Goal: Task Accomplishment & Management: Manage account settings

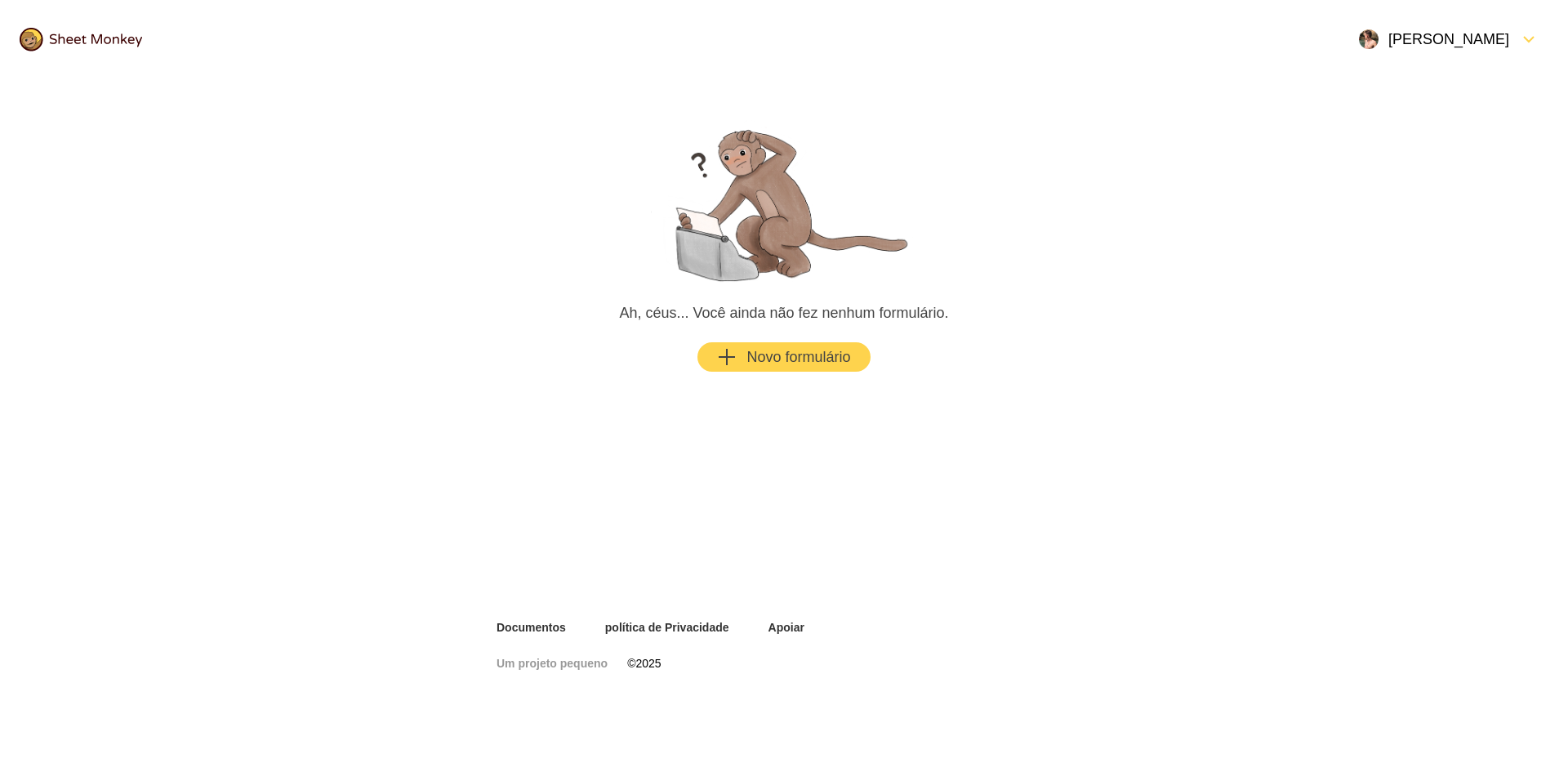
click at [1452, 38] on font "[PERSON_NAME]" at bounding box center [1448, 39] width 120 height 16
click at [1458, 120] on div "Configurações" at bounding box center [1482, 129] width 157 height 36
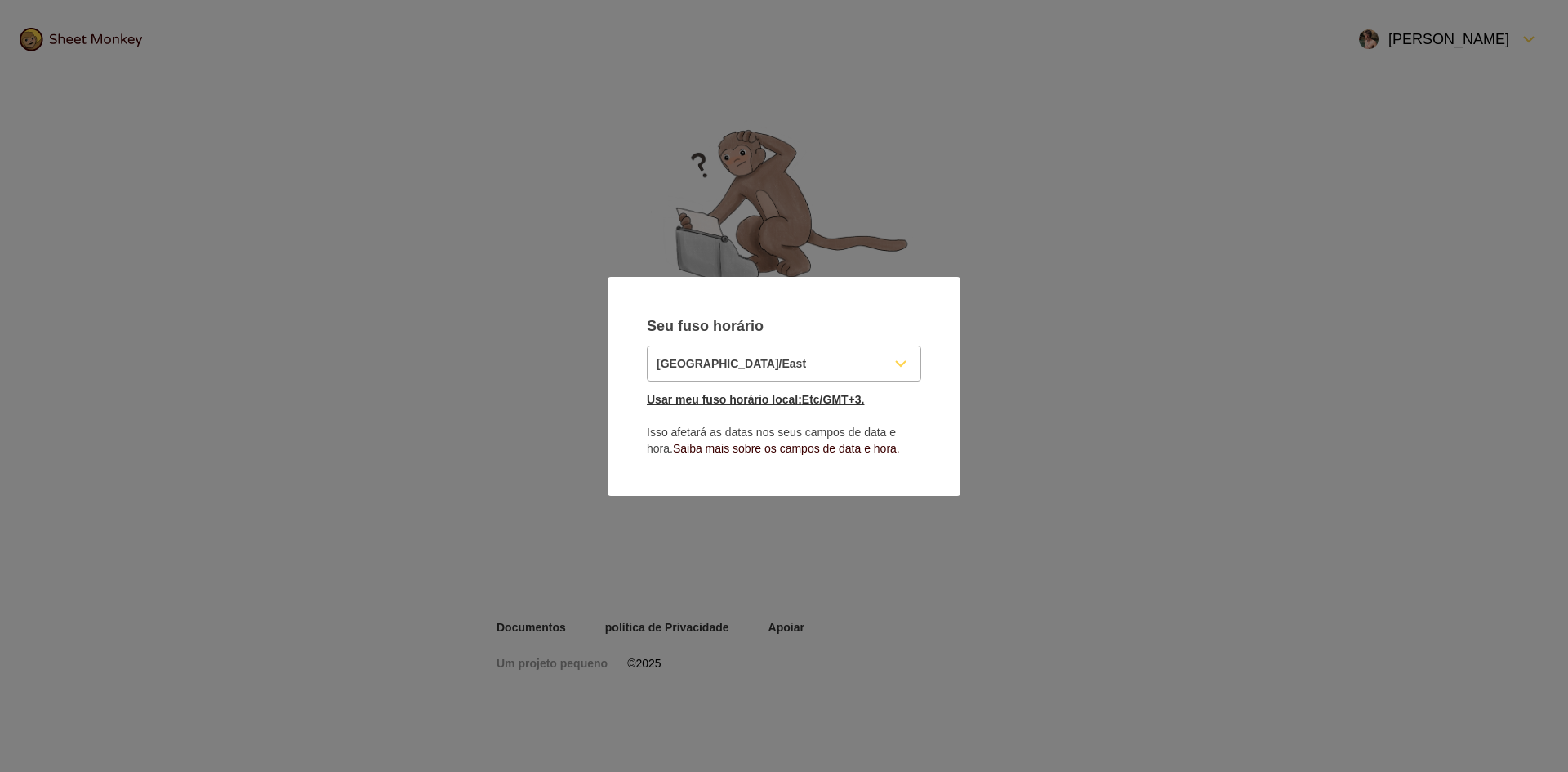
click at [794, 395] on font "Usar meu fuso horário local:" at bounding box center [725, 399] width 155 height 13
click at [835, 403] on font "Etc/GMT+3." at bounding box center [834, 399] width 62 height 13
type input "Etc/GMT+3"
click at [835, 403] on font "Etc/GMT+3." at bounding box center [834, 399] width 62 height 13
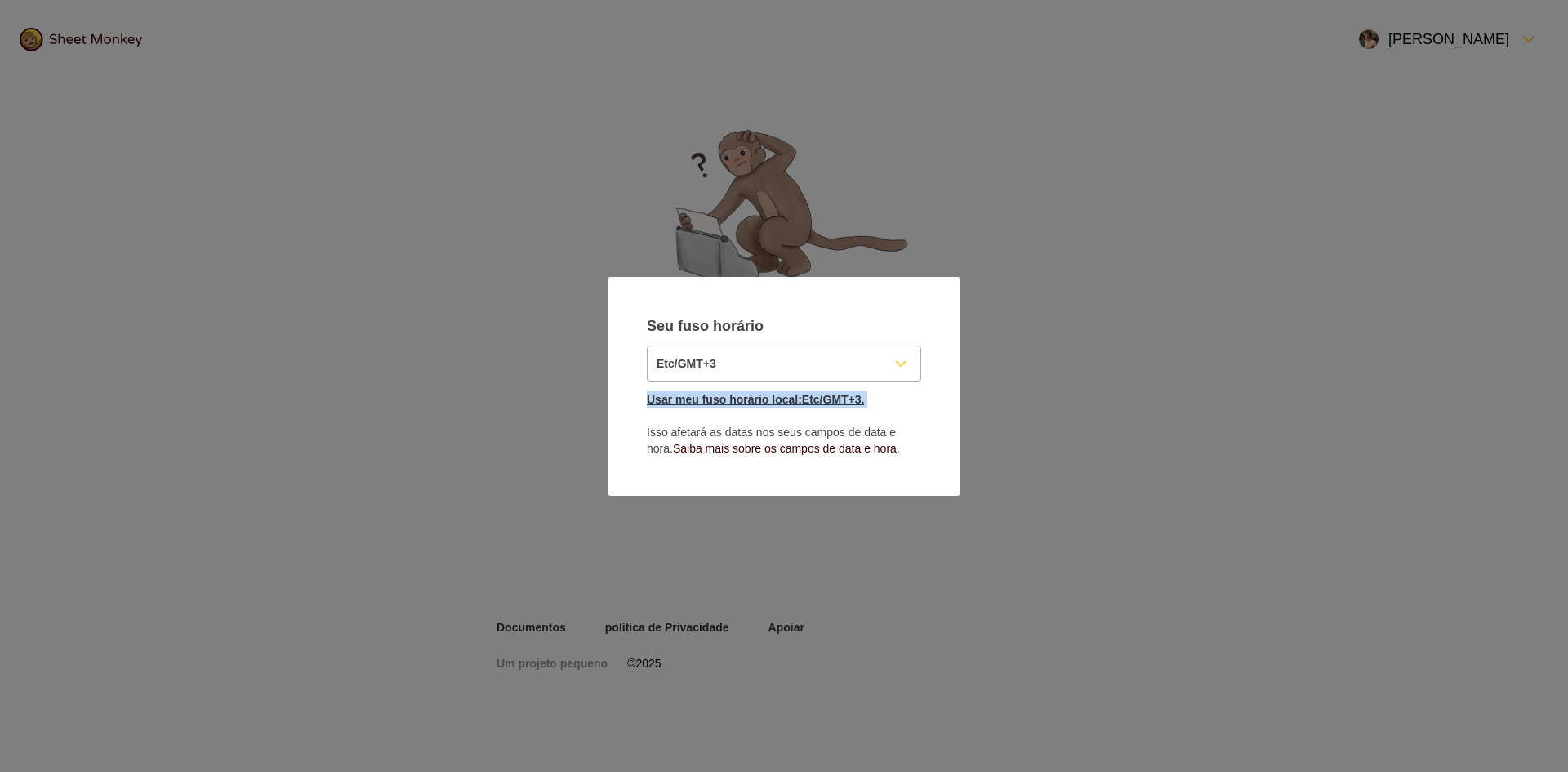
click at [844, 400] on font "Etc/GMT+3." at bounding box center [834, 399] width 62 height 13
click at [899, 409] on p "Usar meu fuso horário local: Etc/GMT+3. Isso afetará as datas nos seus campos d…" at bounding box center [784, 423] width 275 height 65
click at [806, 450] on font "Saiba mais sobre os campos de data e hora." at bounding box center [786, 448] width 227 height 13
click at [769, 402] on font "Usar meu fuso horário local:" at bounding box center [725, 399] width 155 height 13
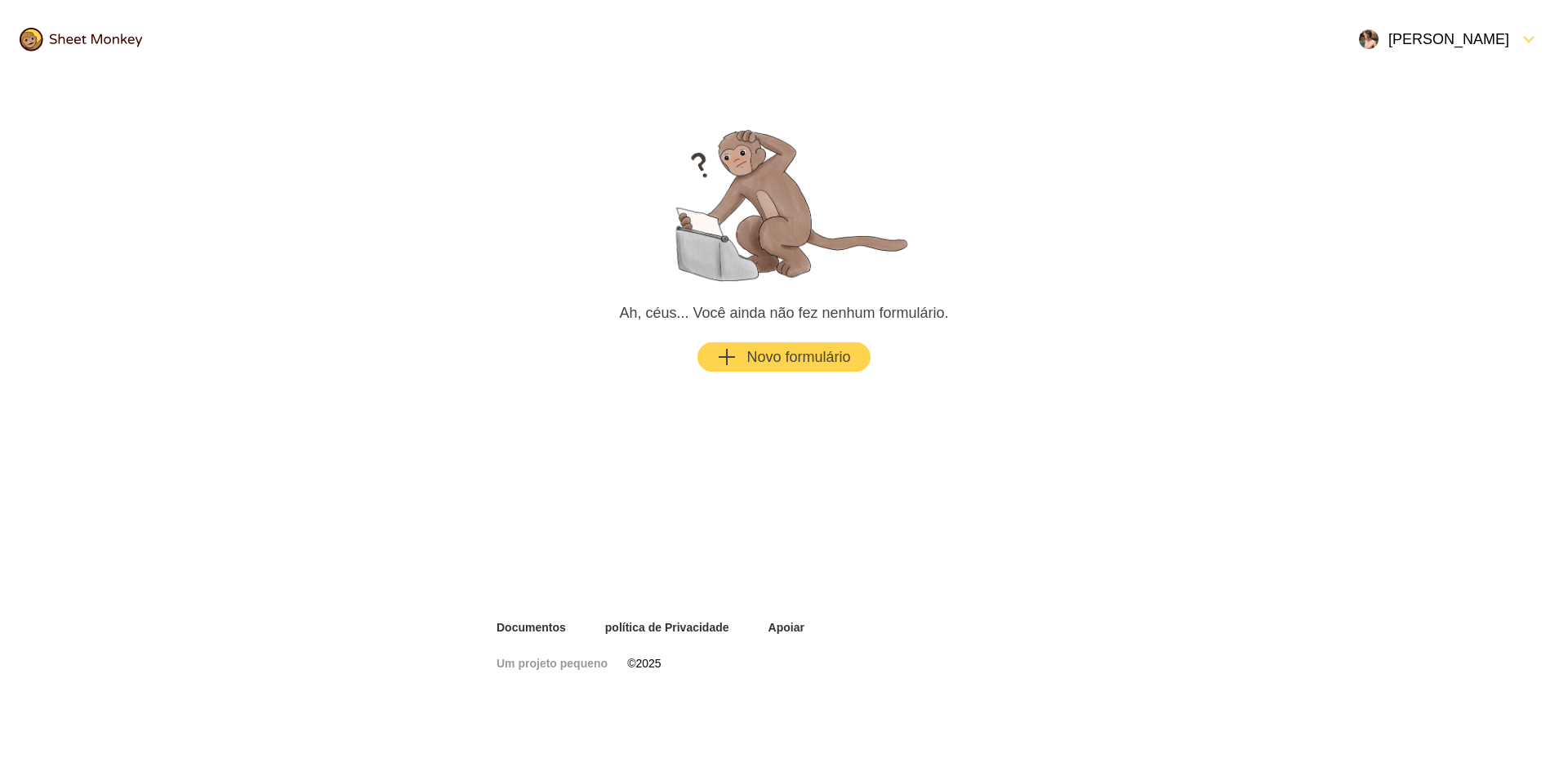
click at [1470, 29] on font "[PERSON_NAME]" at bounding box center [1448, 39] width 120 height 20
click at [1453, 129] on font "Configurações" at bounding box center [1450, 129] width 73 height 13
click at [1474, 24] on div "[PERSON_NAME]" at bounding box center [1448, 39] width 199 height 39
click at [1473, 33] on font "[PERSON_NAME]" at bounding box center [1503, 39] width 120 height 16
click at [1472, 41] on font "[PERSON_NAME]" at bounding box center [1448, 39] width 120 height 16
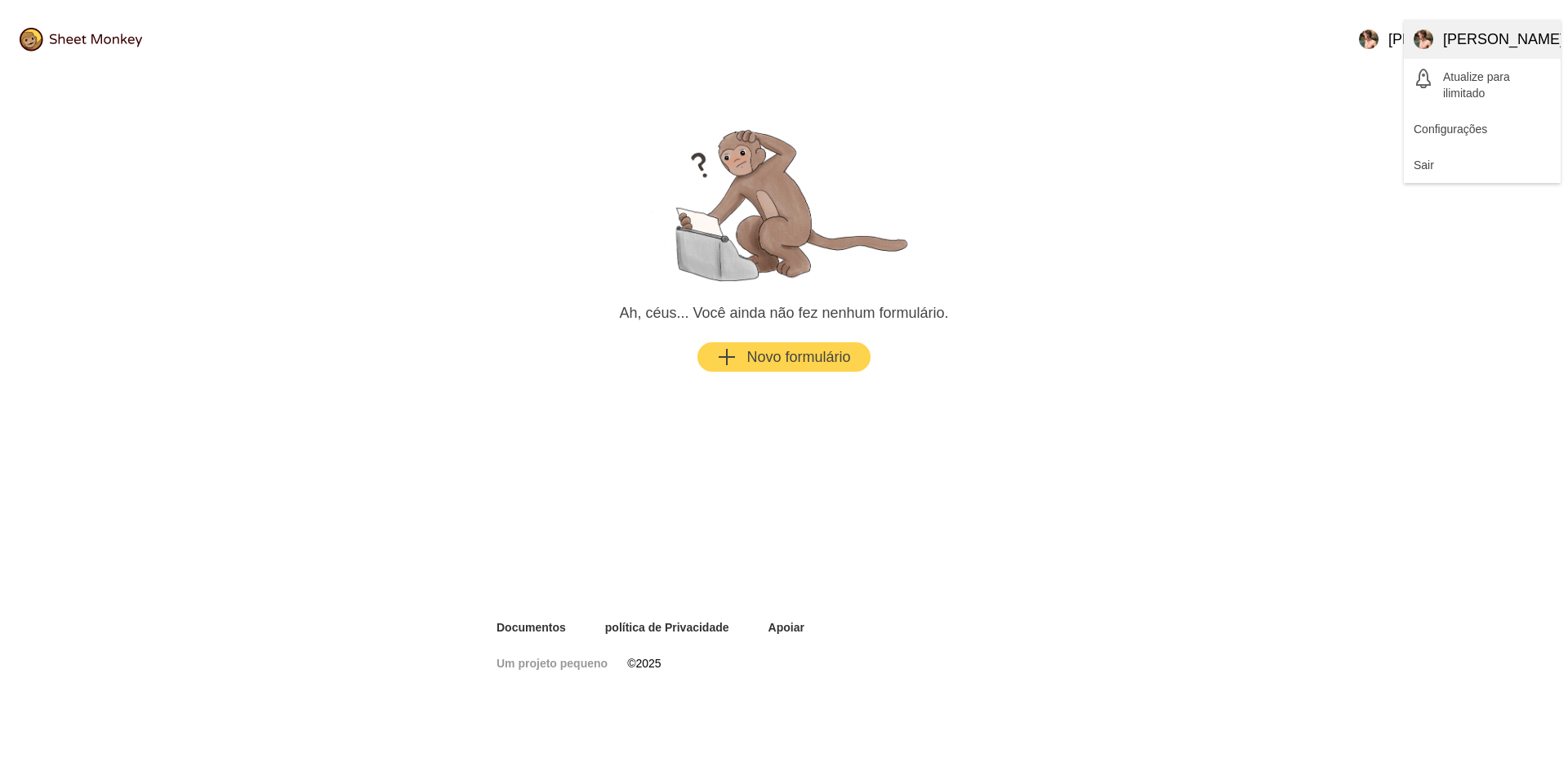
click at [1426, 39] on div "Fechar Menu" at bounding box center [1423, 39] width 20 height 20
click at [1379, 39] on div "Abrir Menu" at bounding box center [1369, 39] width 20 height 20
click at [1426, 39] on div "Fechar Menu" at bounding box center [1423, 39] width 20 height 20
click at [101, 41] on img at bounding box center [80, 39] width 122 height 24
click at [1461, 43] on font "[PERSON_NAME]" at bounding box center [1448, 39] width 120 height 16
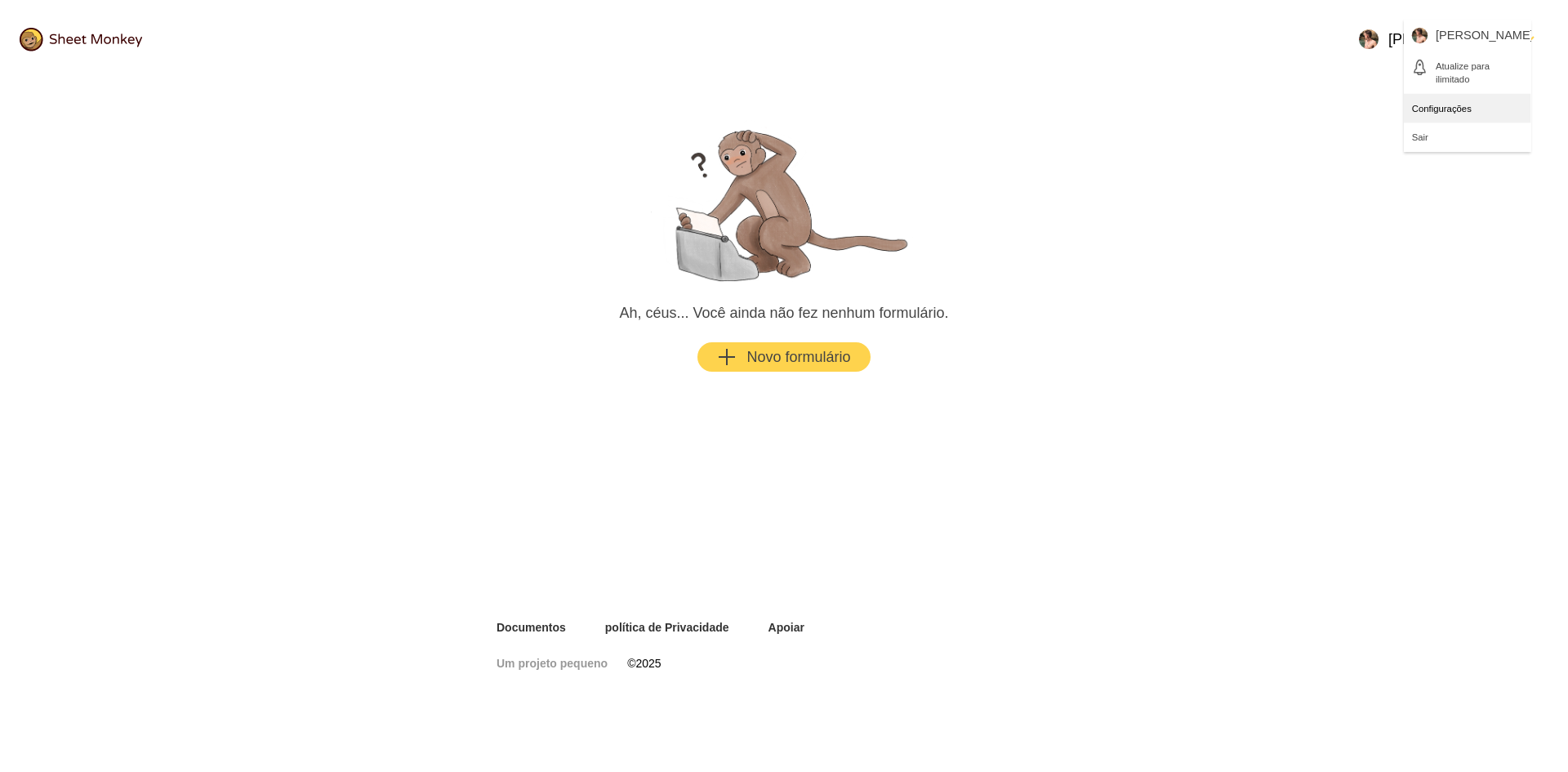
click at [1443, 121] on font "Configurações" at bounding box center [1450, 129] width 73 height 16
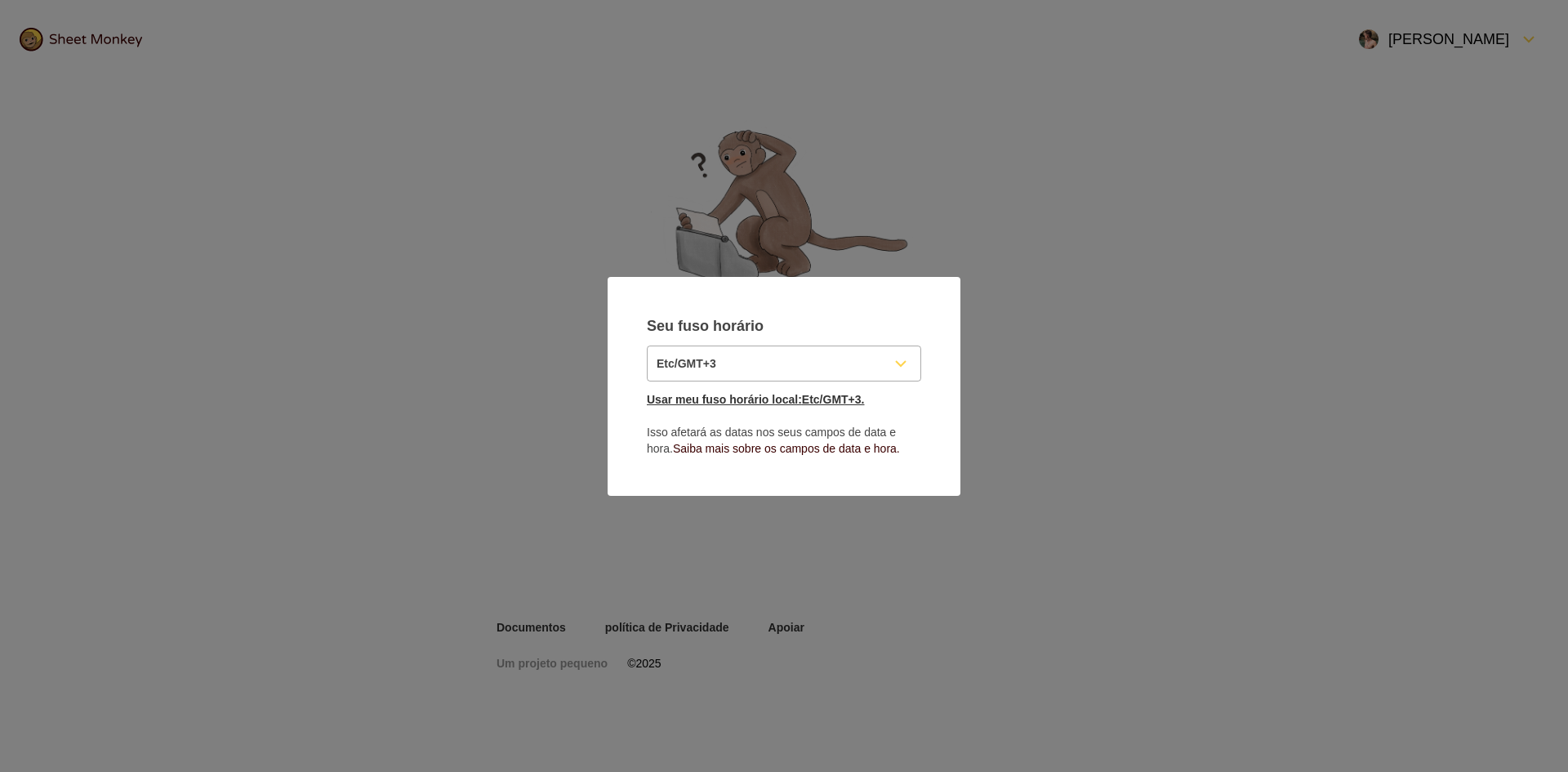
click at [726, 397] on font "Usar meu fuso horário local:" at bounding box center [725, 399] width 155 height 13
click at [786, 390] on div at bounding box center [784, 386] width 275 height 10
click at [793, 404] on font "Usar meu fuso horário local:" at bounding box center [725, 399] width 155 height 13
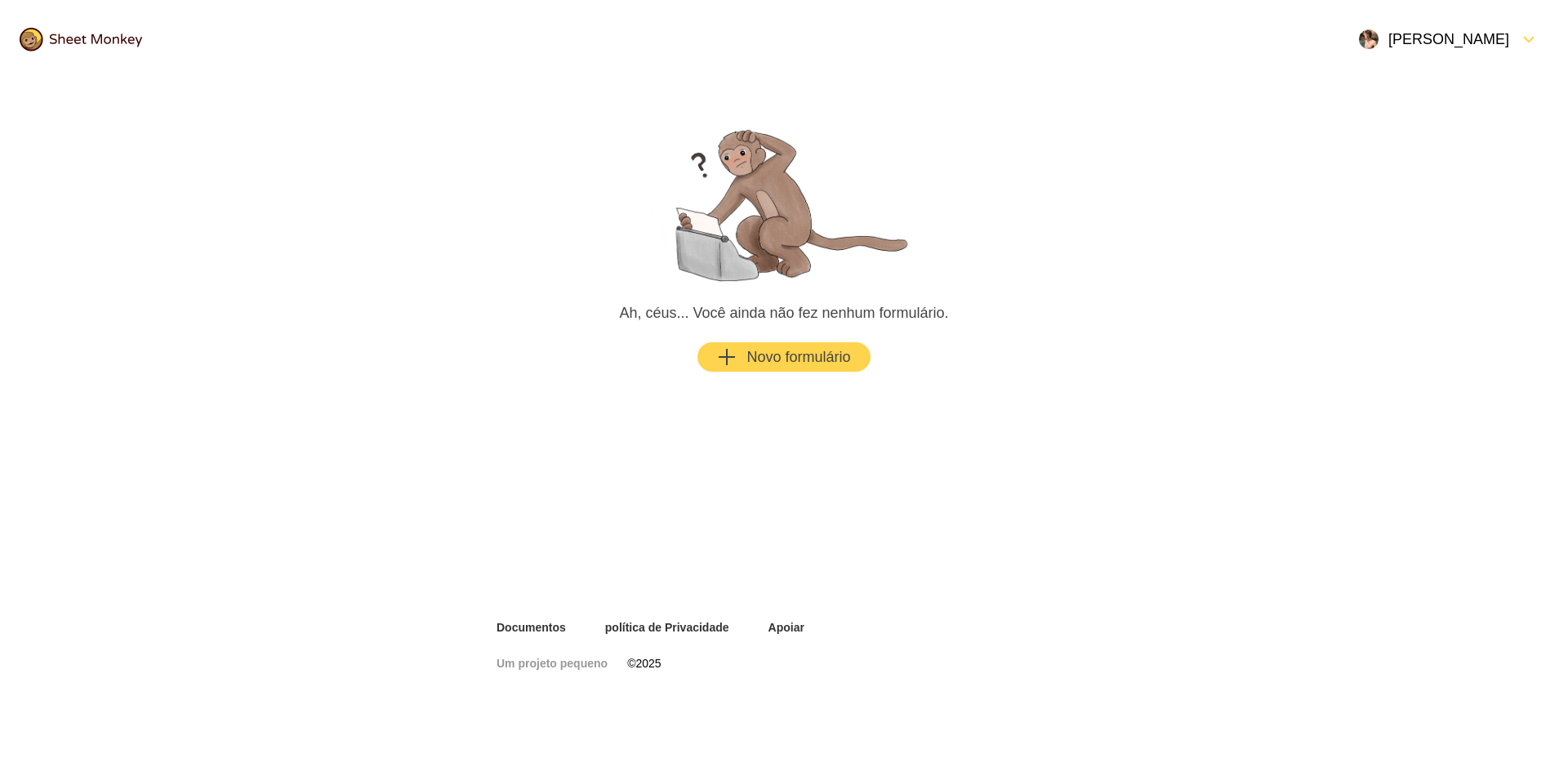
click at [1522, 47] on icon "Formulário para baixo" at bounding box center [1530, 39] width 20 height 20
click at [1449, 169] on div "Sair" at bounding box center [1482, 165] width 157 height 36
